Goal: Participate in discussion

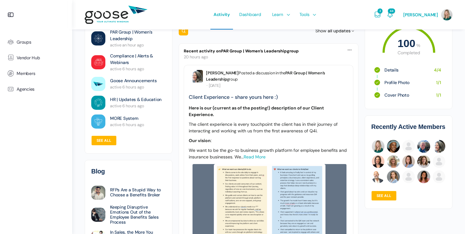
scroll to position [35, 0]
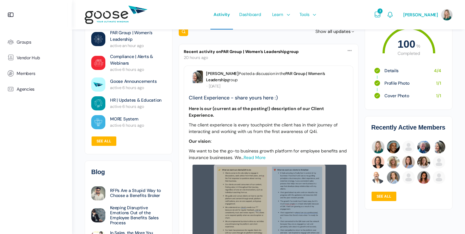
click at [266, 197] on link at bounding box center [270, 228] width 154 height 126
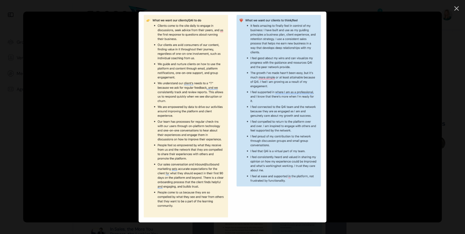
scroll to position [54, 0]
click at [456, 9] on link at bounding box center [457, 8] width 4 height 5
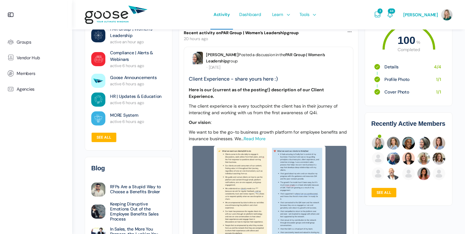
click at [243, 177] on link at bounding box center [270, 209] width 154 height 126
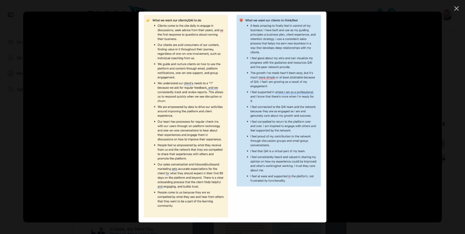
click at [243, 177] on div "Public All Members My Connections Only Me" at bounding box center [232, 117] width 419 height 211
click at [456, 9] on icon at bounding box center [457, 8] width 4 height 4
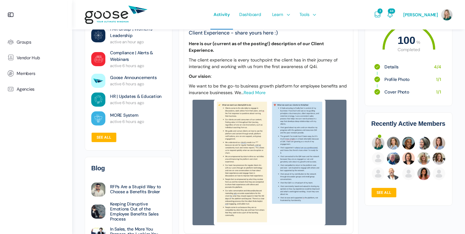
scroll to position [101, 0]
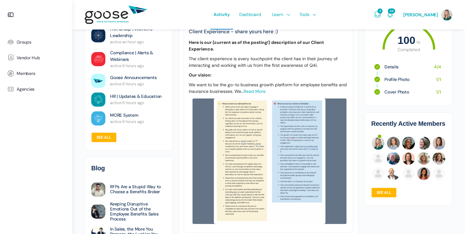
click at [246, 90] on link "Read more" at bounding box center [255, 91] width 22 height 6
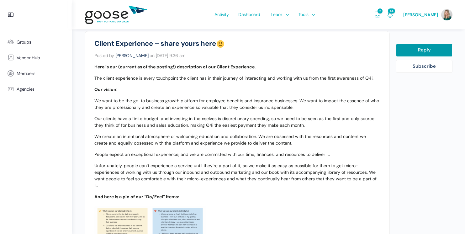
scroll to position [160, 0]
